Goal: Information Seeking & Learning: Learn about a topic

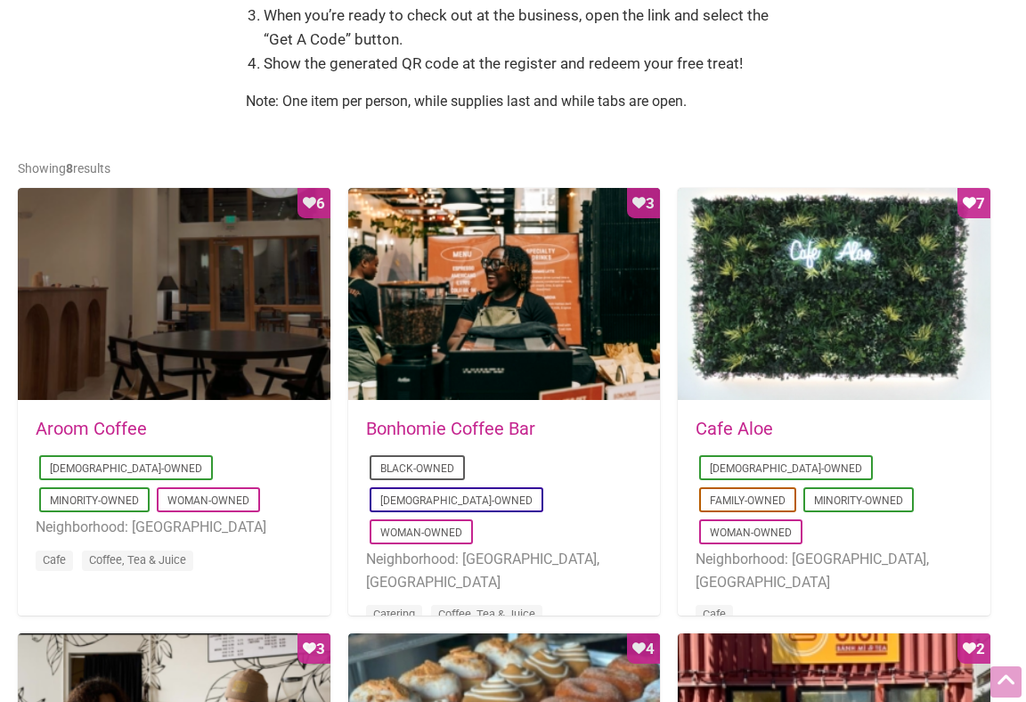
scroll to position [1114, 0]
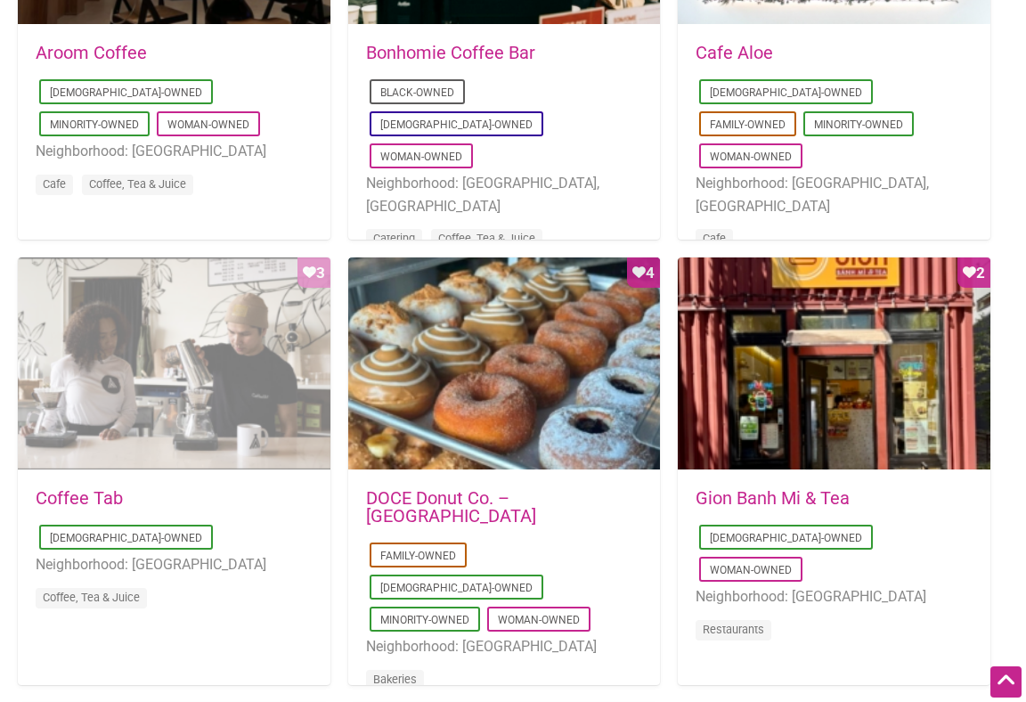
click at [213, 345] on div "Favorite Count 3" at bounding box center [174, 364] width 313 height 214
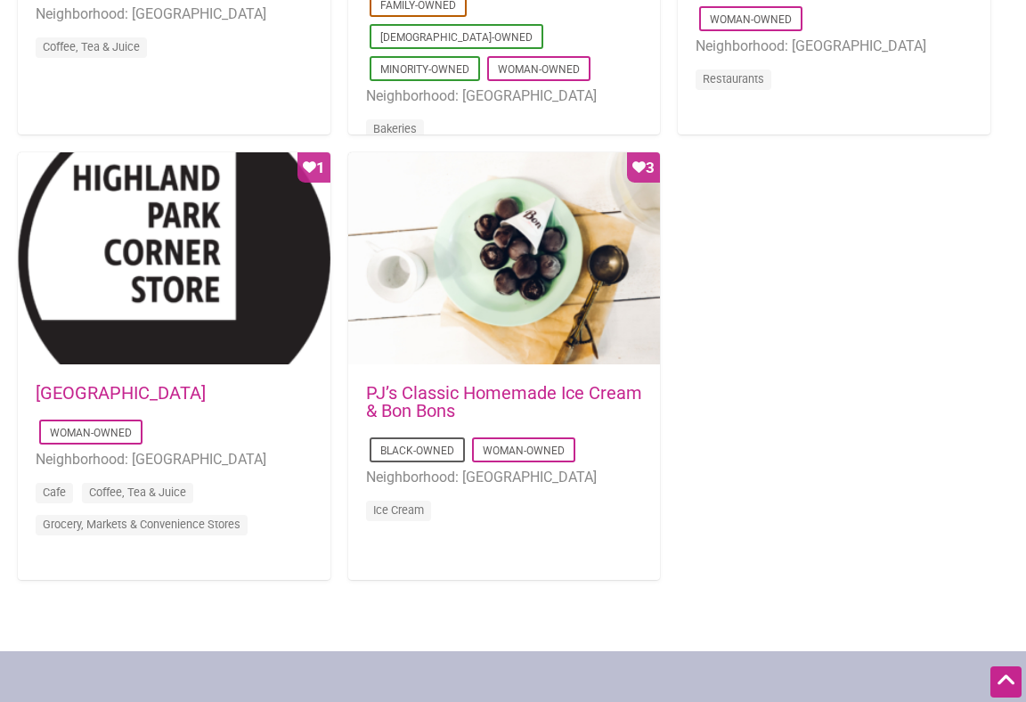
scroll to position [1678, 0]
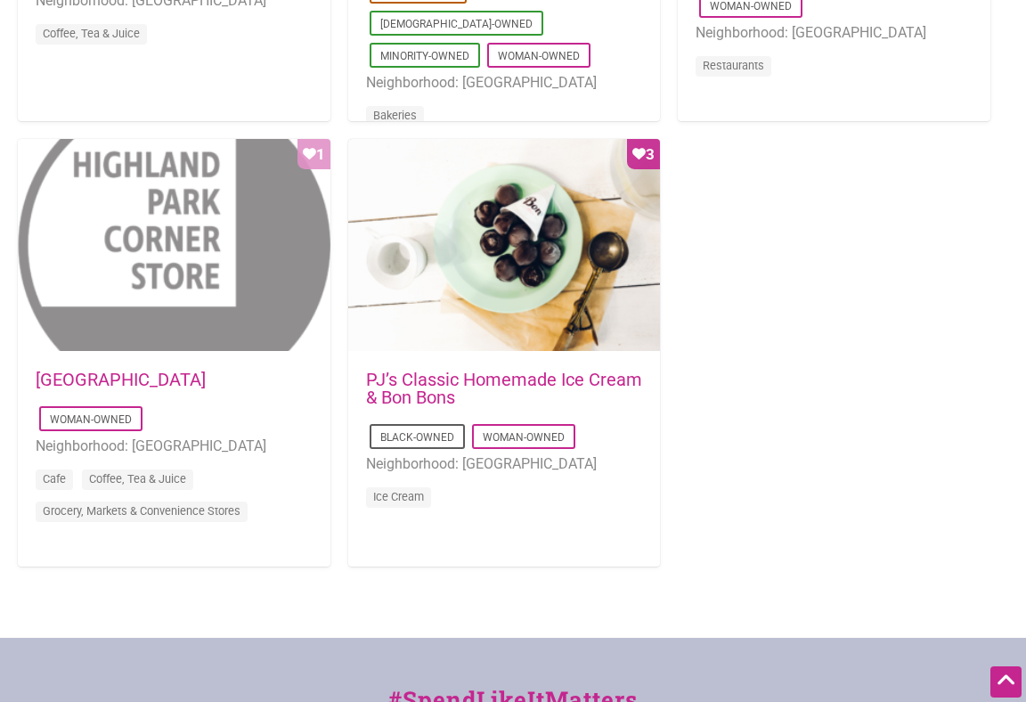
click at [176, 303] on div "Favorite Count 1" at bounding box center [174, 246] width 313 height 214
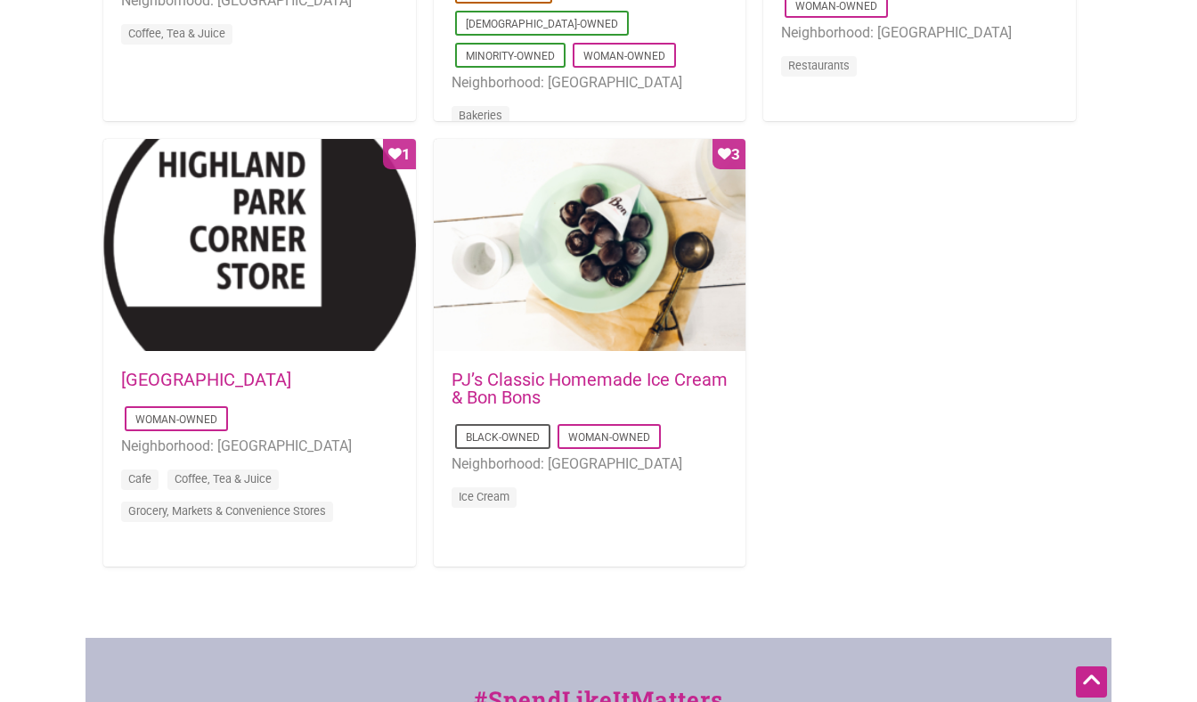
scroll to position [1691, 0]
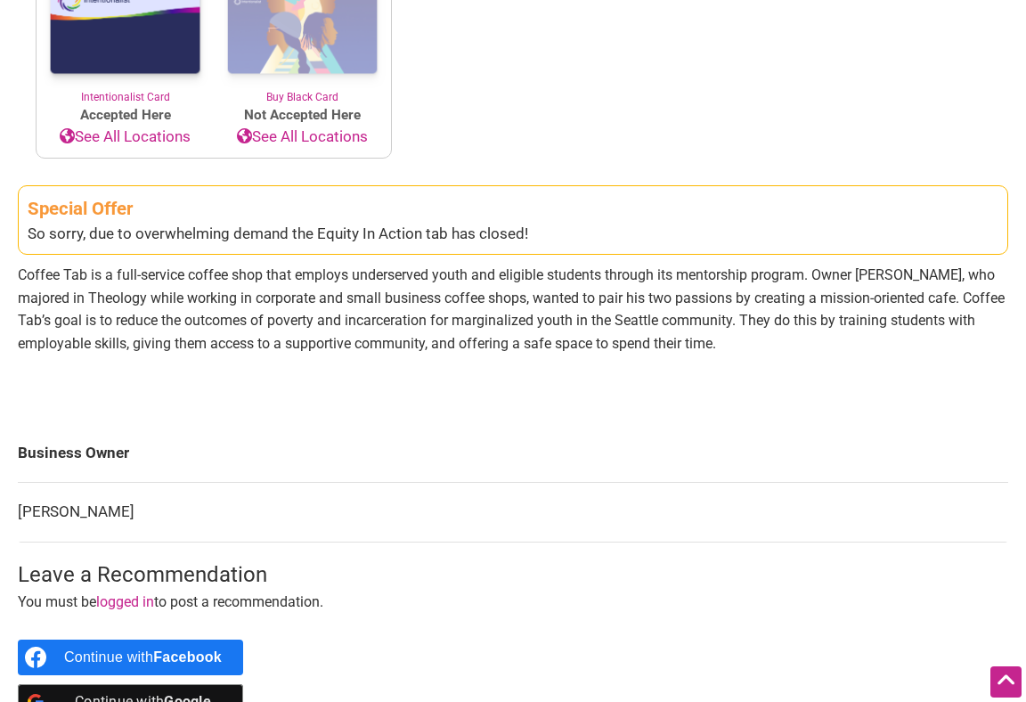
scroll to position [1071, 0]
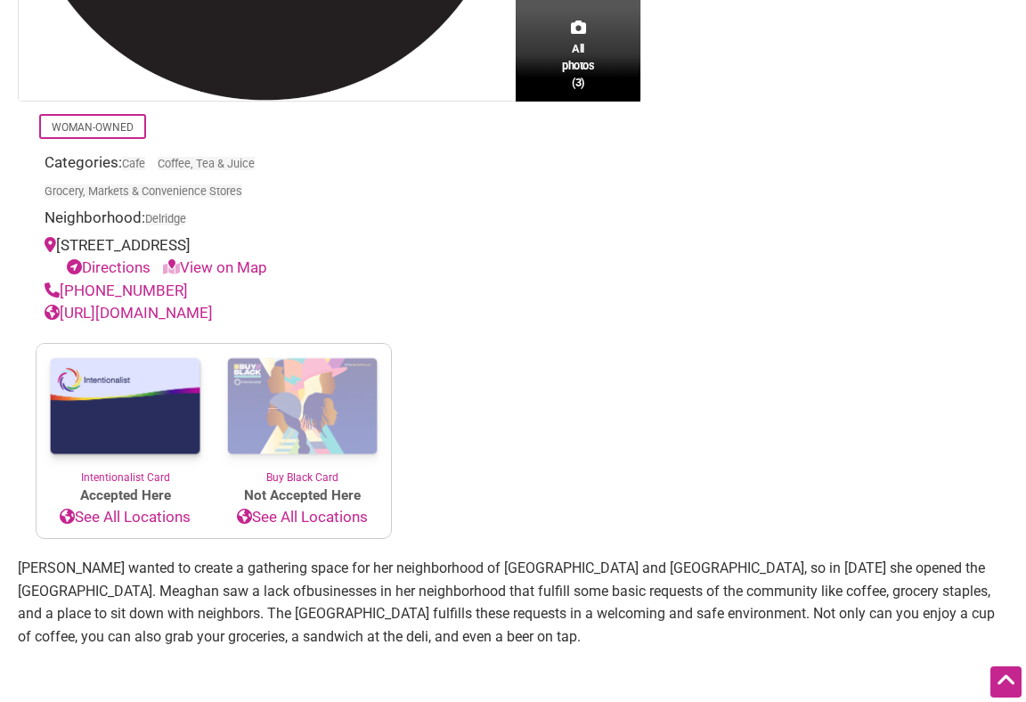
scroll to position [737, 0]
